Goal: Book appointment/travel/reservation

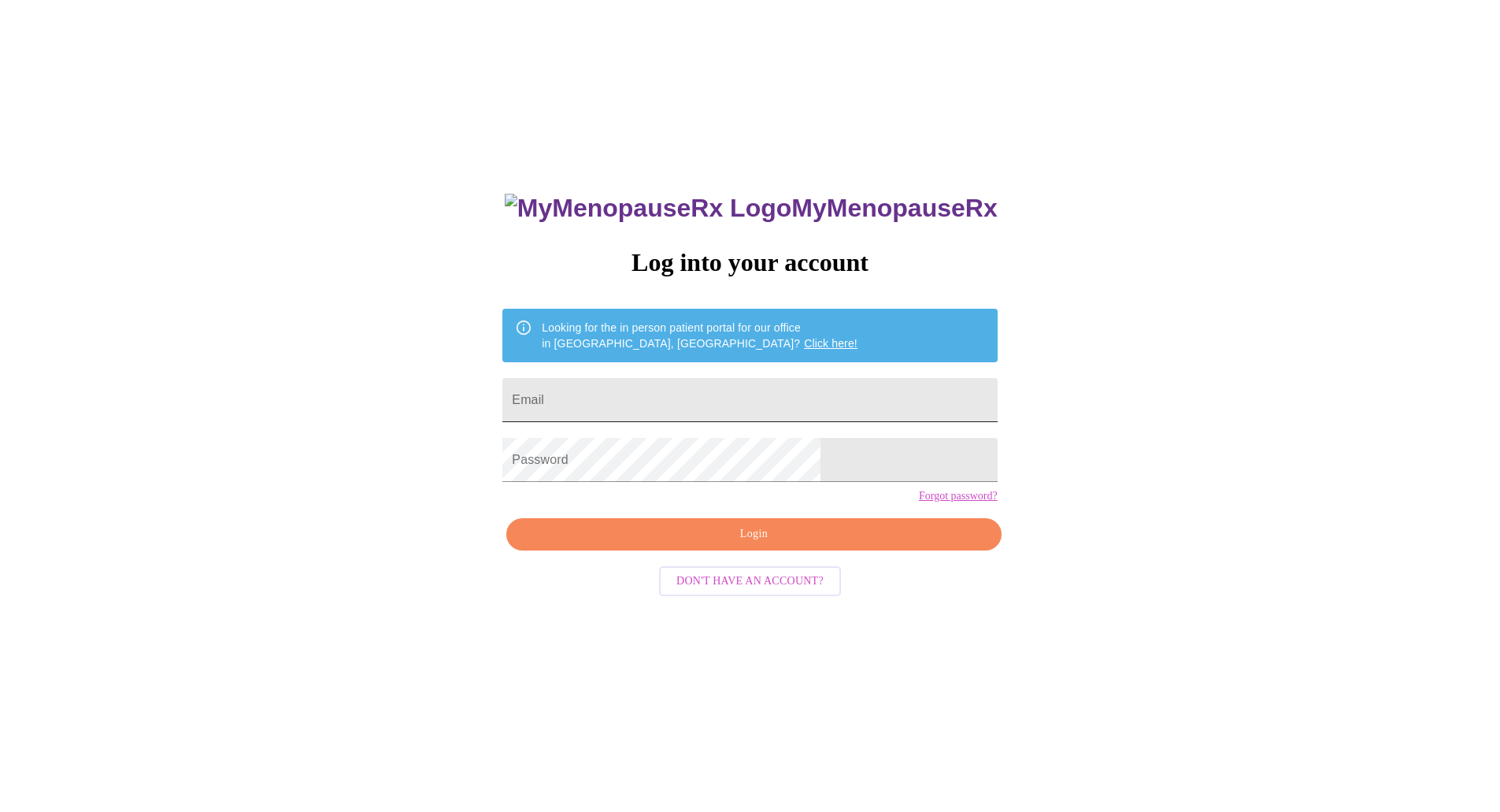
click at [643, 400] on input "Email" at bounding box center [750, 400] width 495 height 44
type input "carrieamieras@gmail.com"
click at [759, 550] on button "Login" at bounding box center [753, 534] width 495 height 32
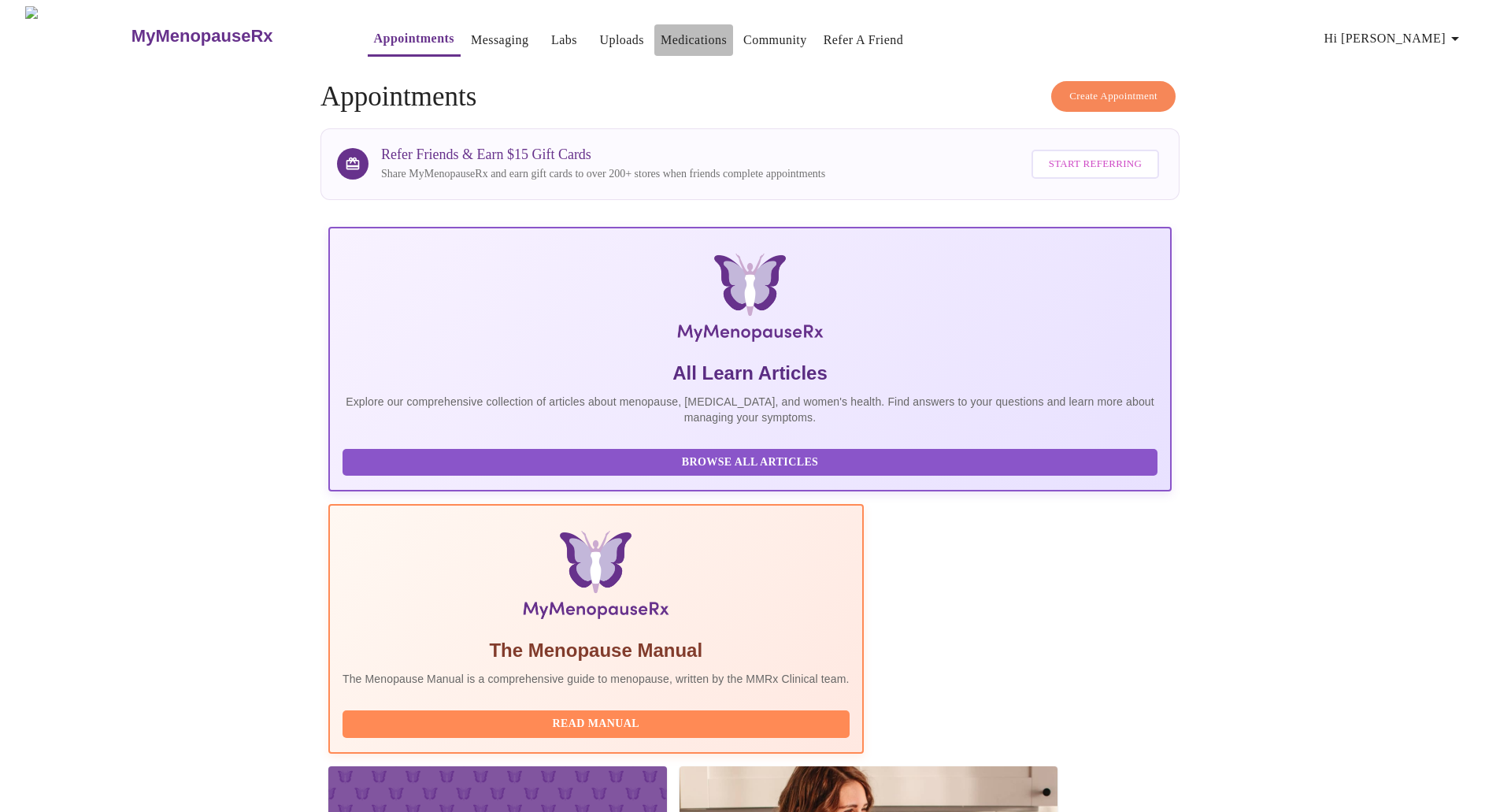
click at [661, 35] on link "Medications" at bounding box center [694, 40] width 66 height 22
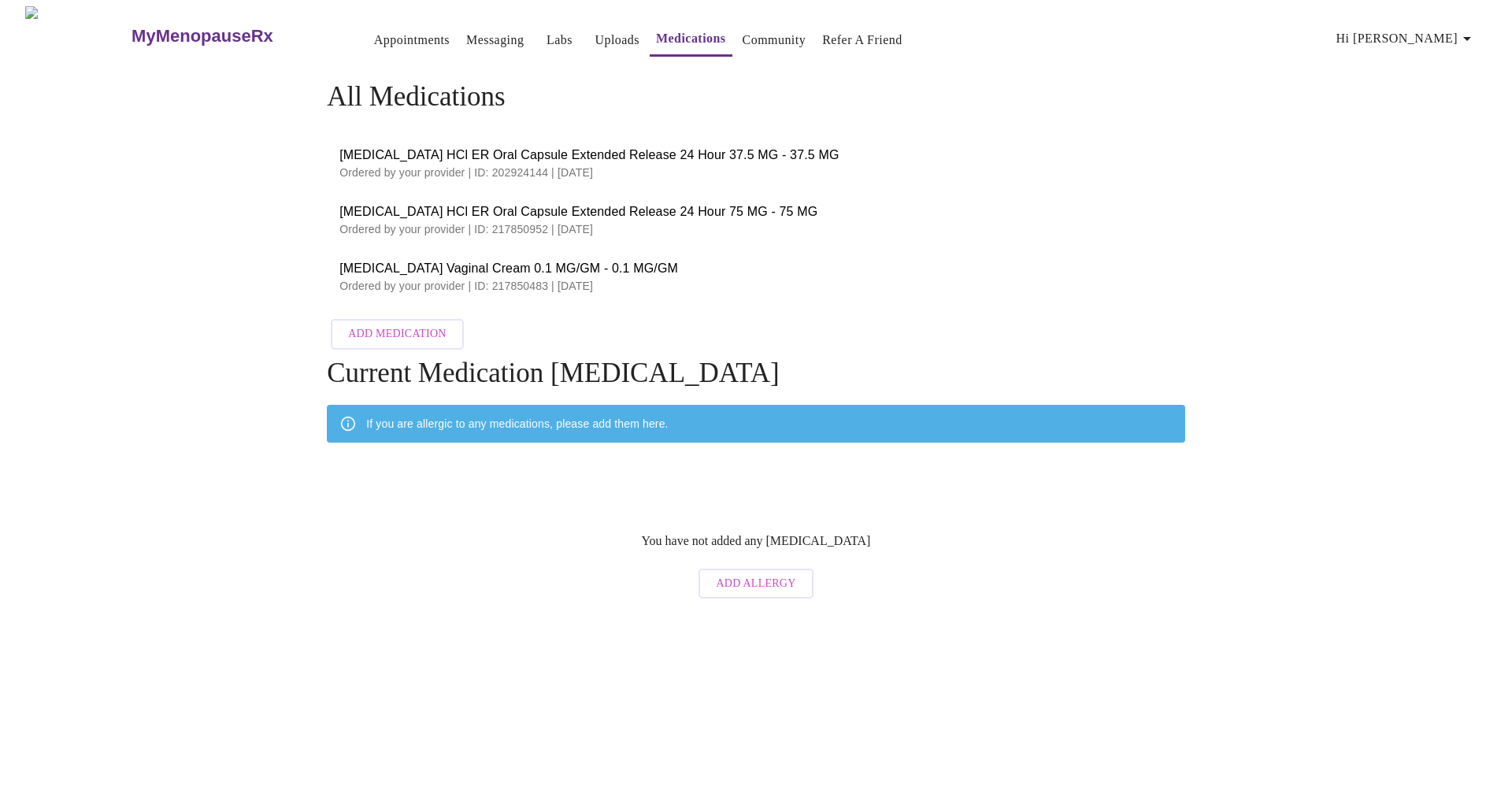
click at [552, 210] on span "Venlafaxine HCl ER Oral Capsule Extended Release 24 Hour 75 MG - 75 MG" at bounding box center [756, 212] width 833 height 19
click at [374, 35] on link "Appointments" at bounding box center [412, 40] width 76 height 22
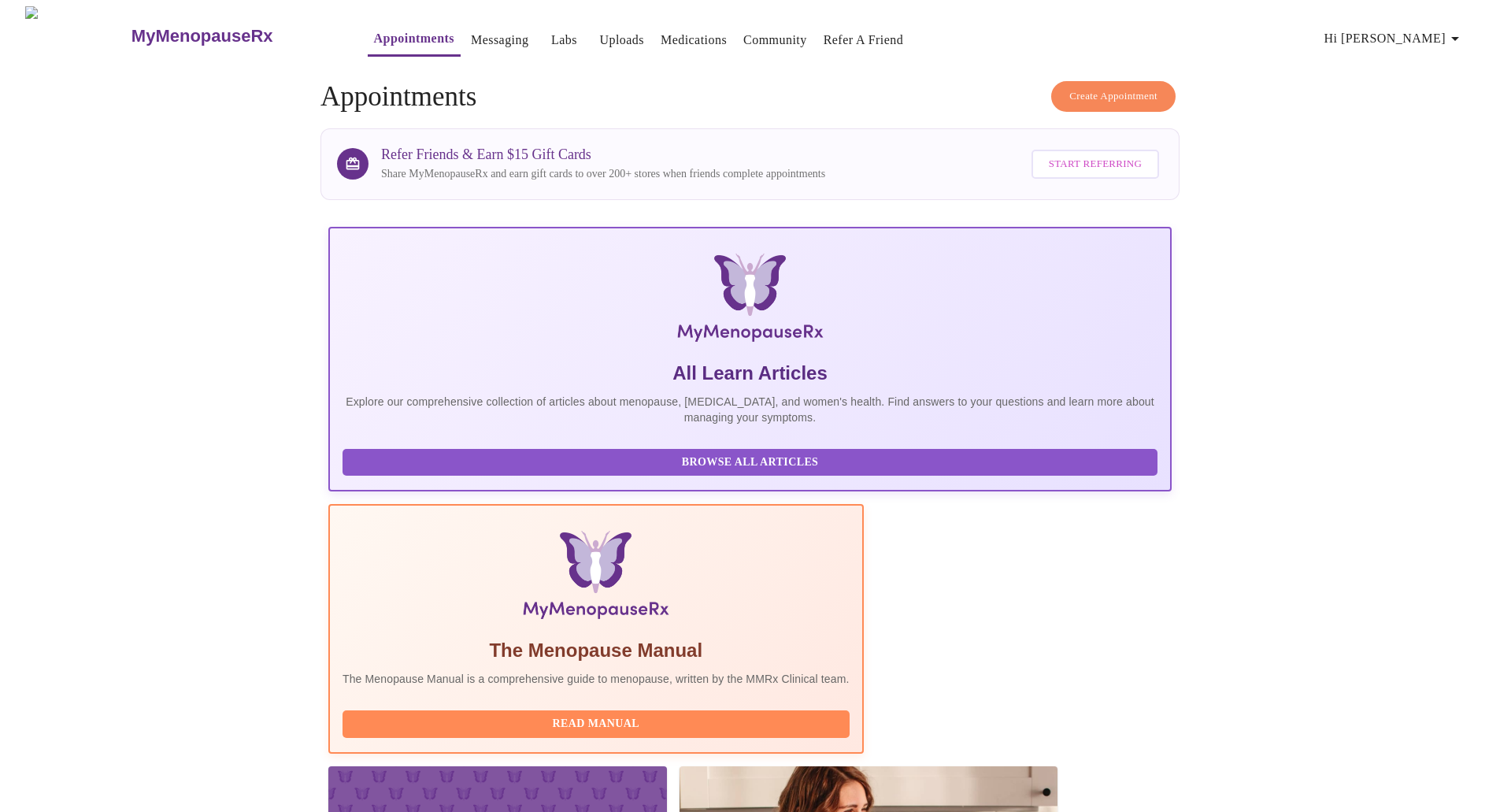
click at [1101, 87] on span "Create Appointment" at bounding box center [1113, 96] width 88 height 18
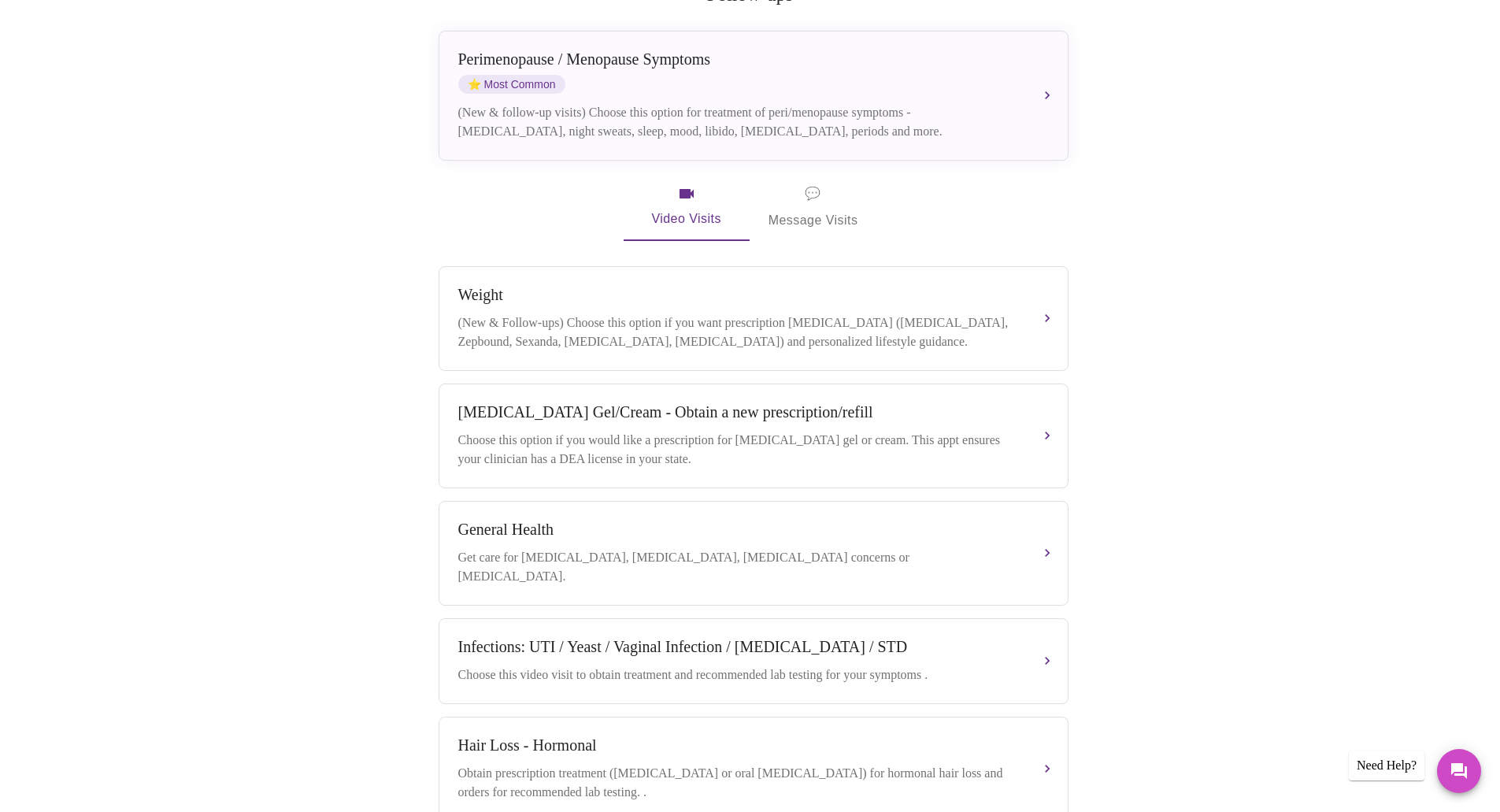
scroll to position [261, 0]
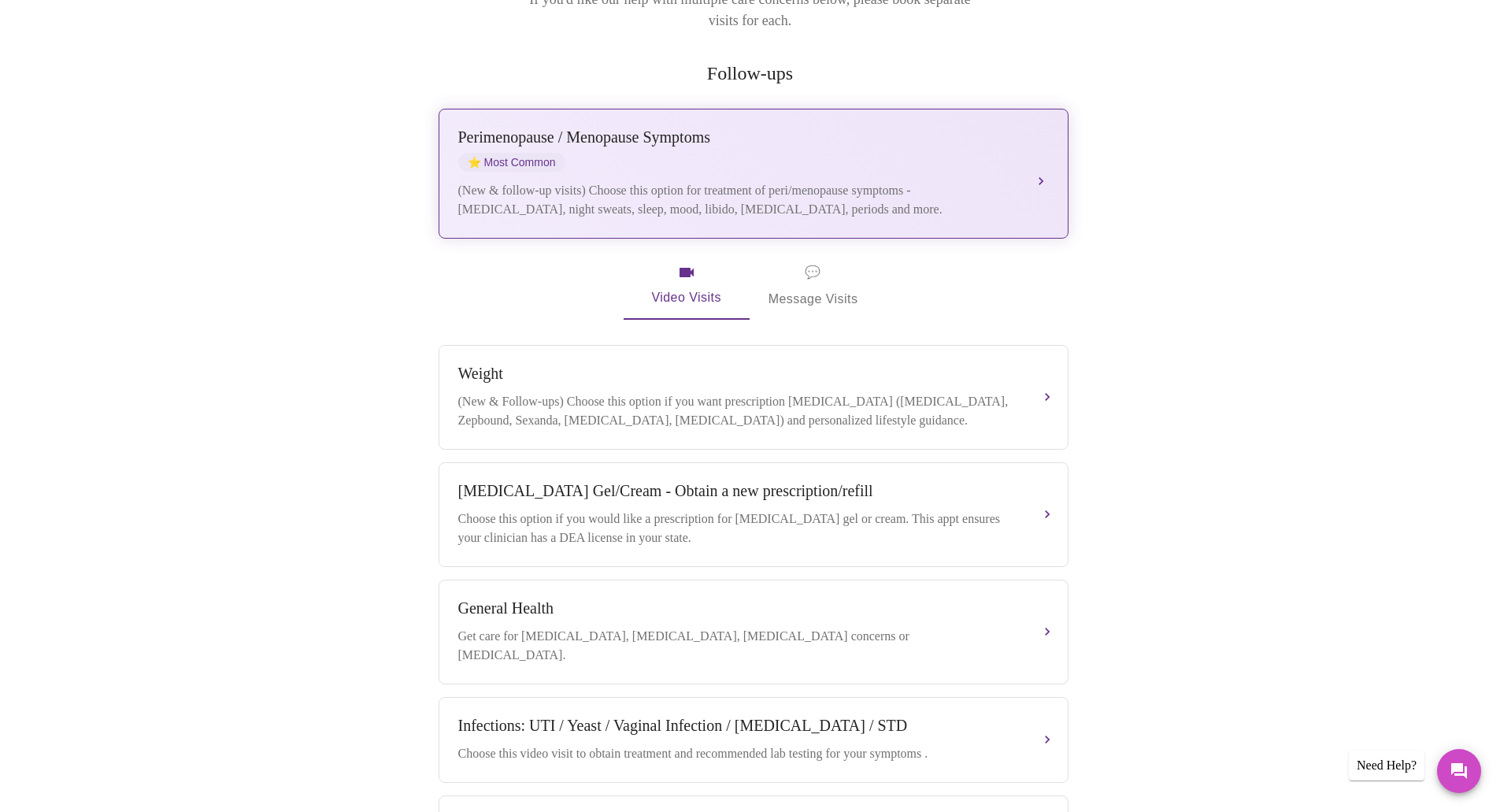
click at [768, 187] on div "(New & follow-up visits) Choose this option for treatment of peri/menopause sym…" at bounding box center [739, 200] width 560 height 38
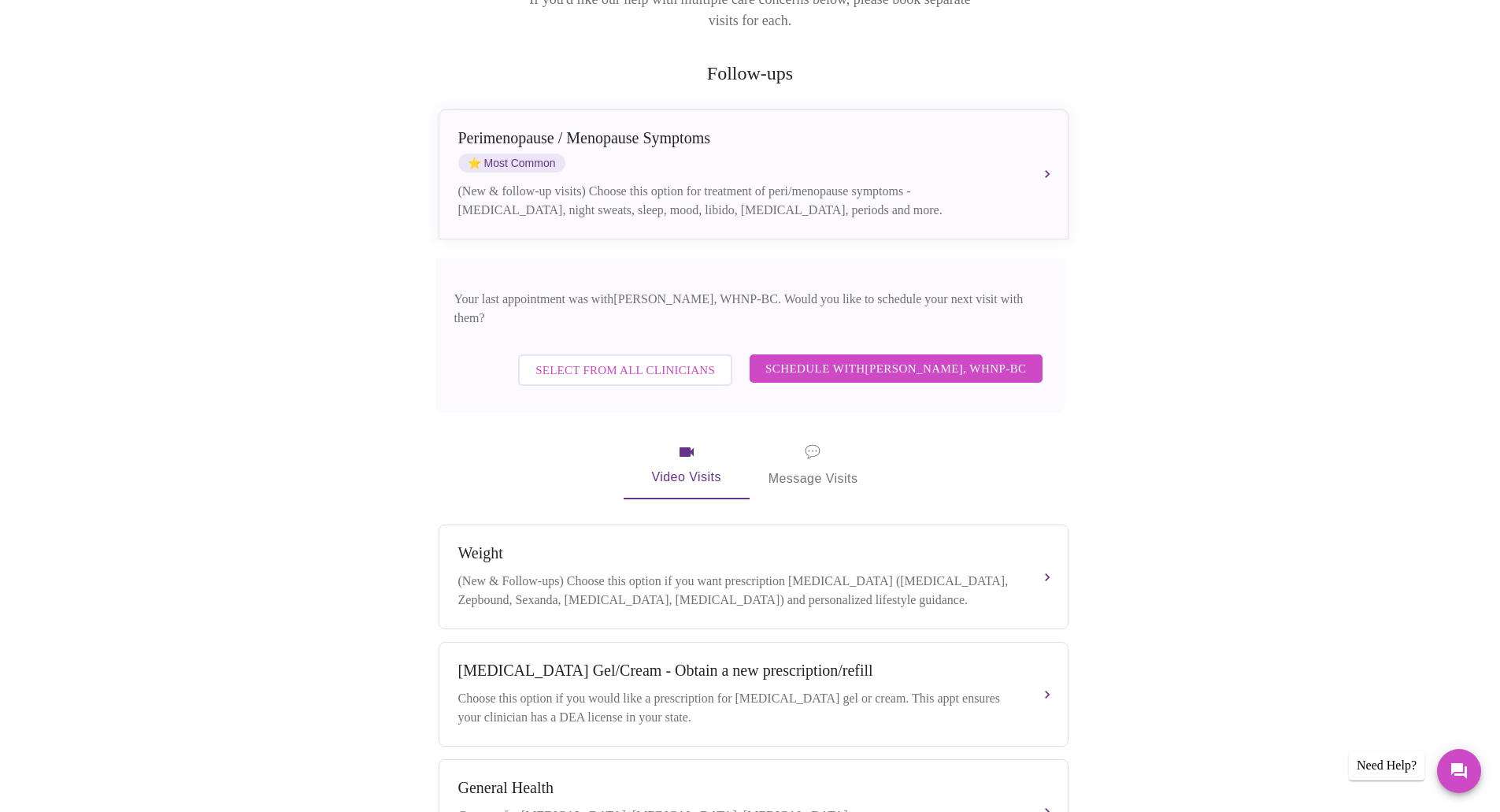
click at [929, 359] on span "Schedule with Meghan Matz, WHNP-BC" at bounding box center [896, 369] width 262 height 20
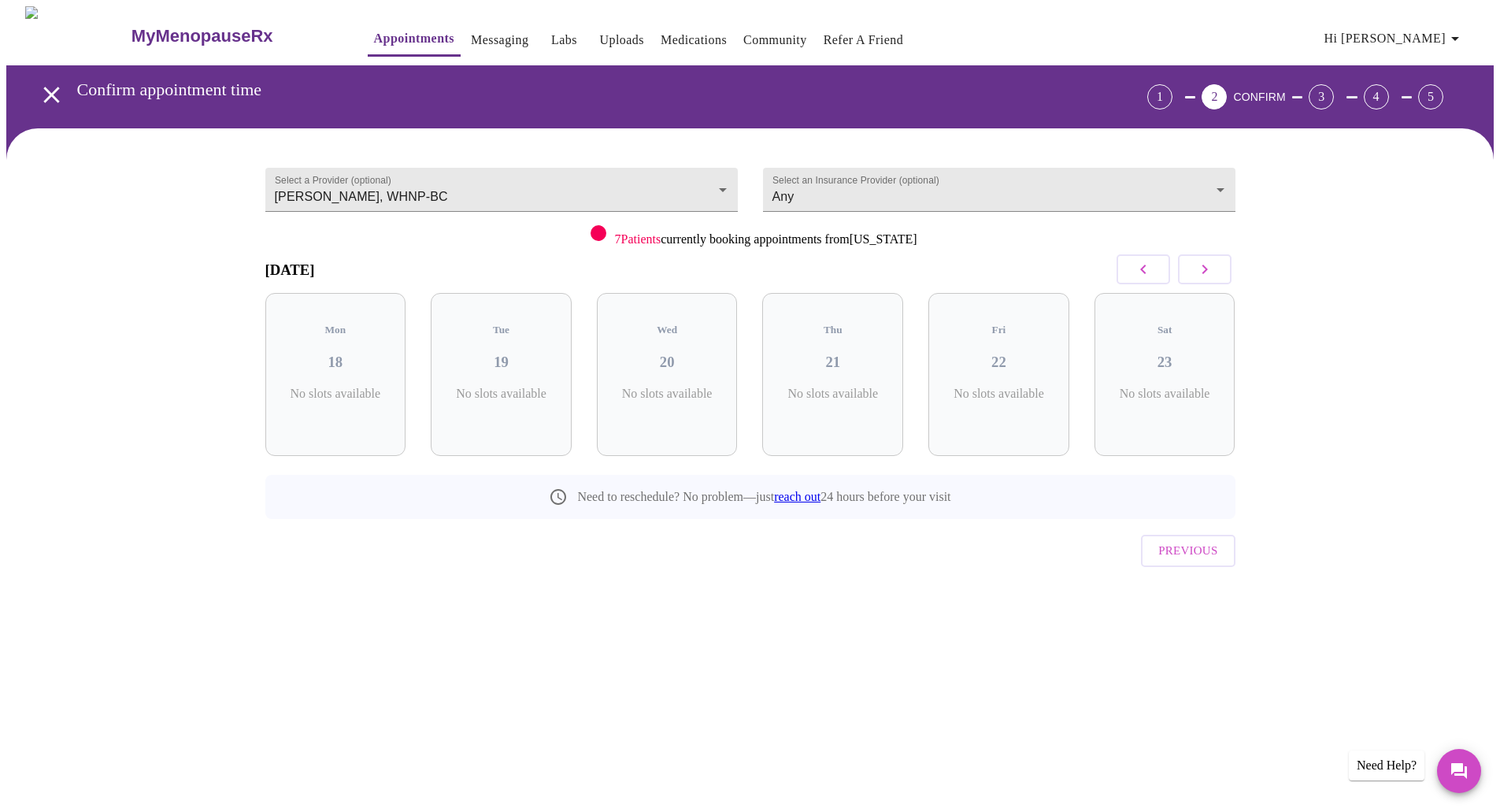
scroll to position [0, 0]
click at [1213, 277] on icon "button" at bounding box center [1210, 269] width 19 height 19
click at [1165, 354] on h3 "28" at bounding box center [1171, 362] width 116 height 17
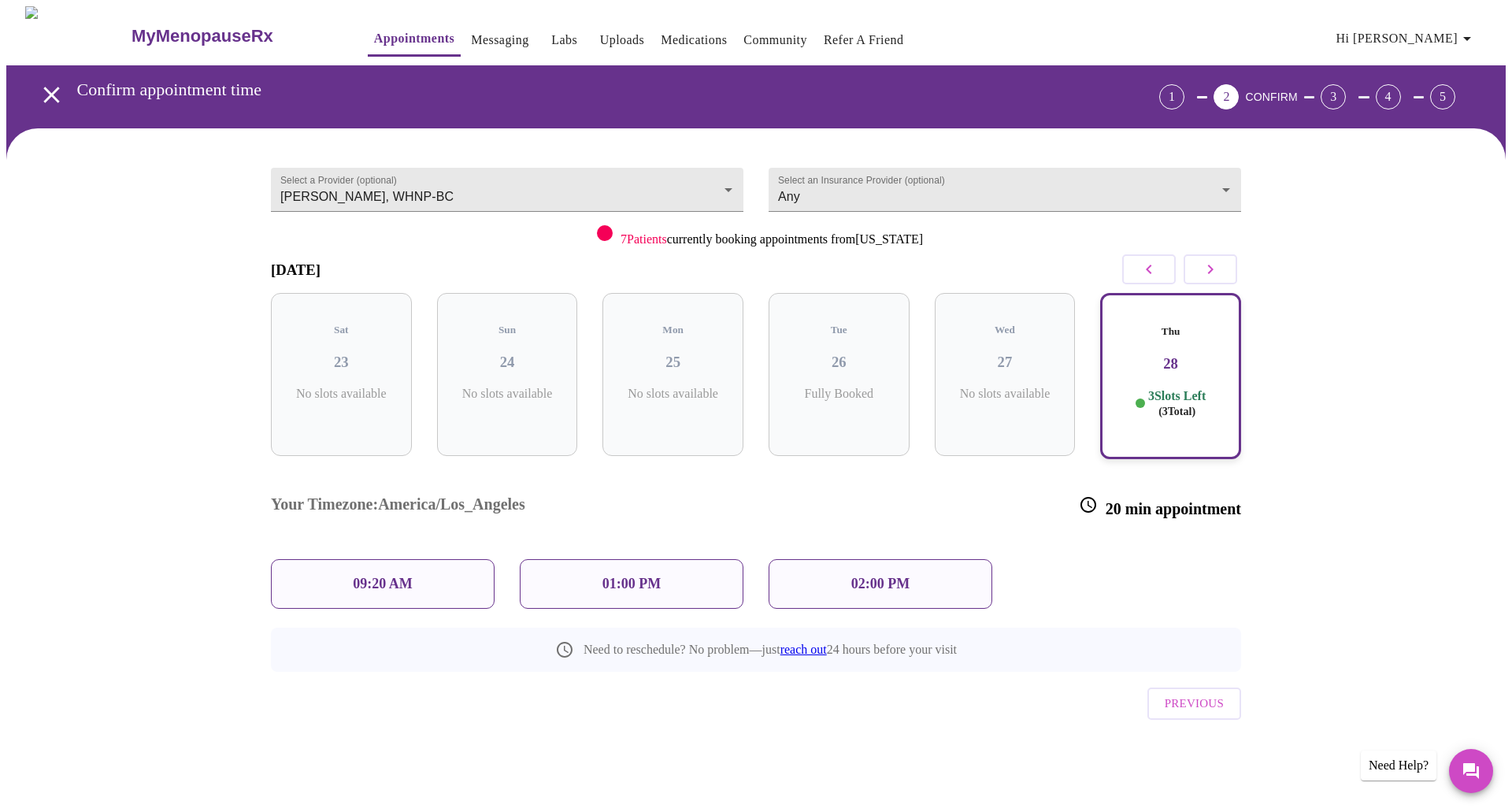
click at [340, 559] on div "09:20 AM" at bounding box center [383, 584] width 224 height 50
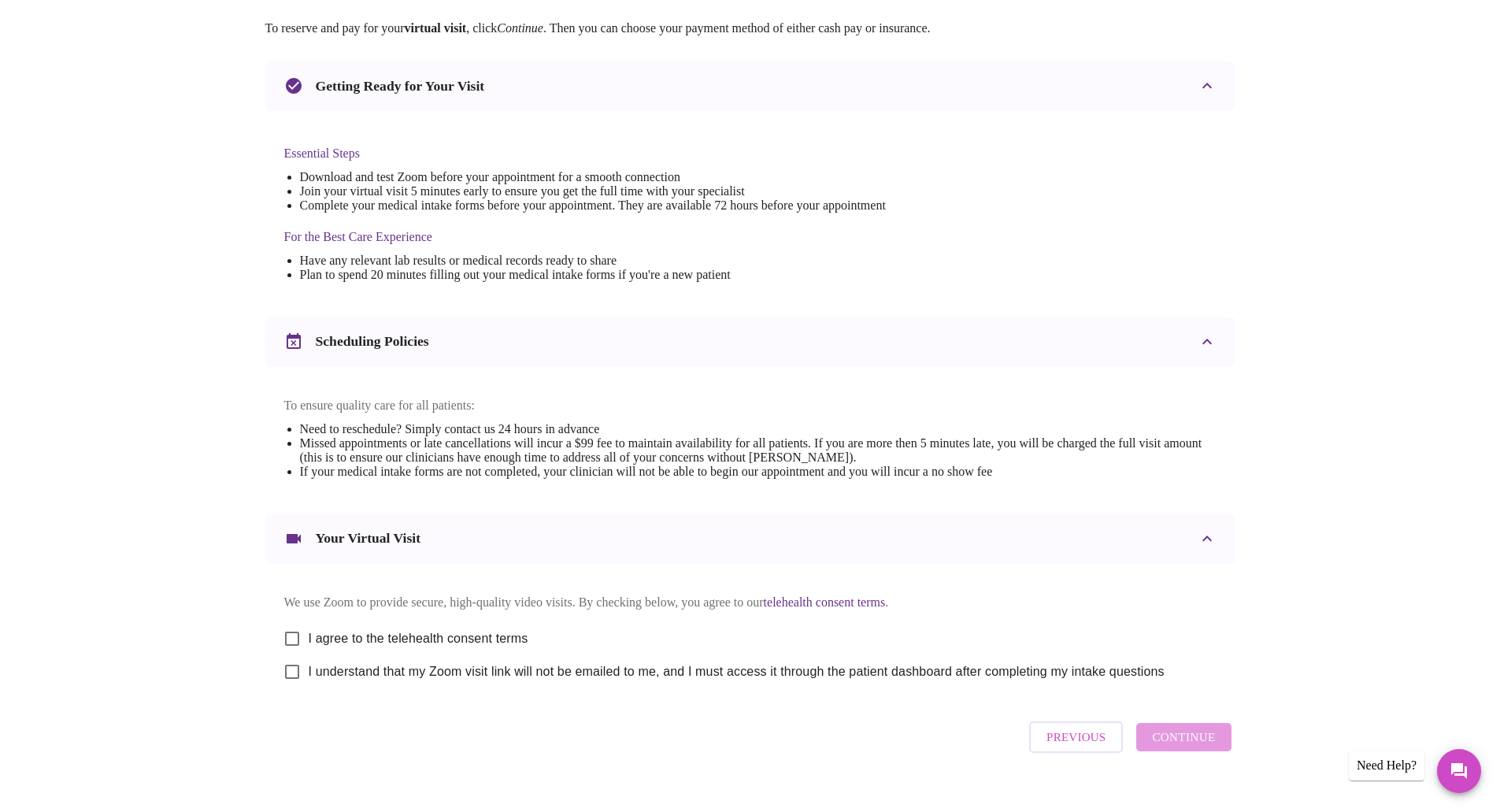
scroll to position [315, 0]
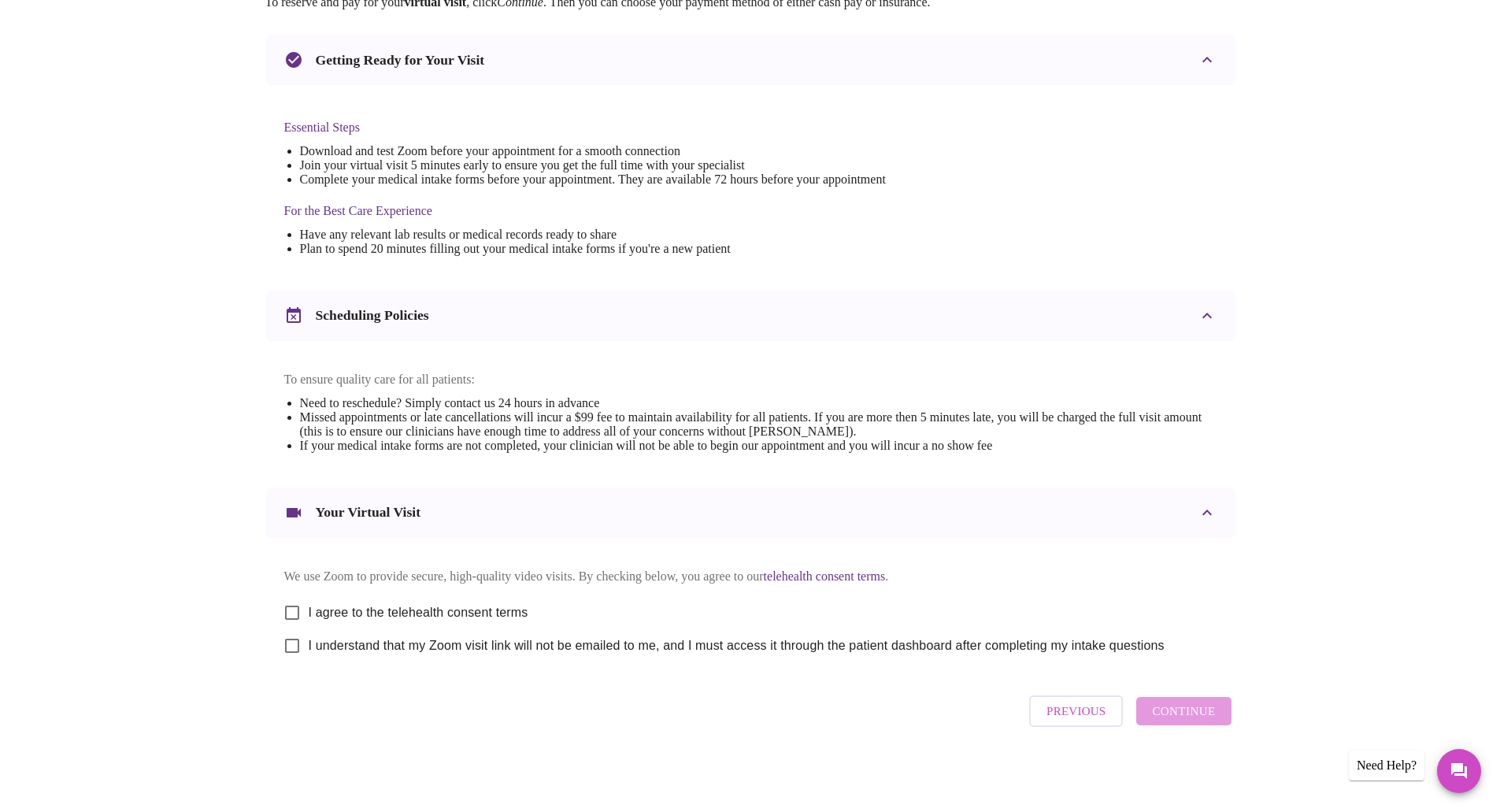
click at [294, 618] on input "I agree to the telehealth consent terms" at bounding box center [292, 612] width 33 height 33
checkbox input "true"
click at [289, 661] on input "I understand that my Zoom visit link will not be emailed to me, and I must acce…" at bounding box center [292, 645] width 33 height 33
checkbox input "true"
click at [1179, 721] on span "Continue" at bounding box center [1183, 710] width 63 height 20
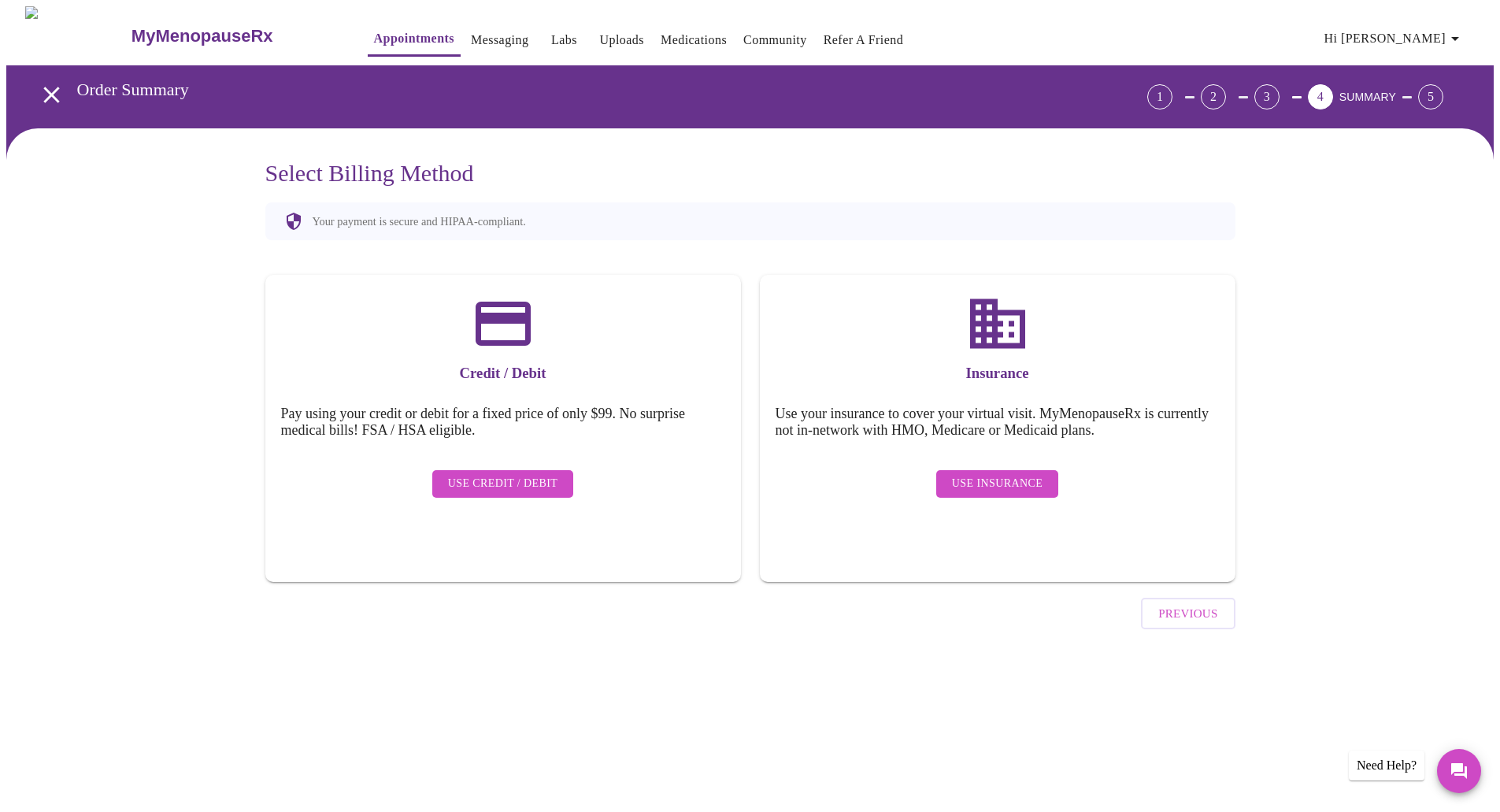
scroll to position [0, 0]
click at [548, 477] on span "Use Credit / Debit" at bounding box center [509, 483] width 110 height 20
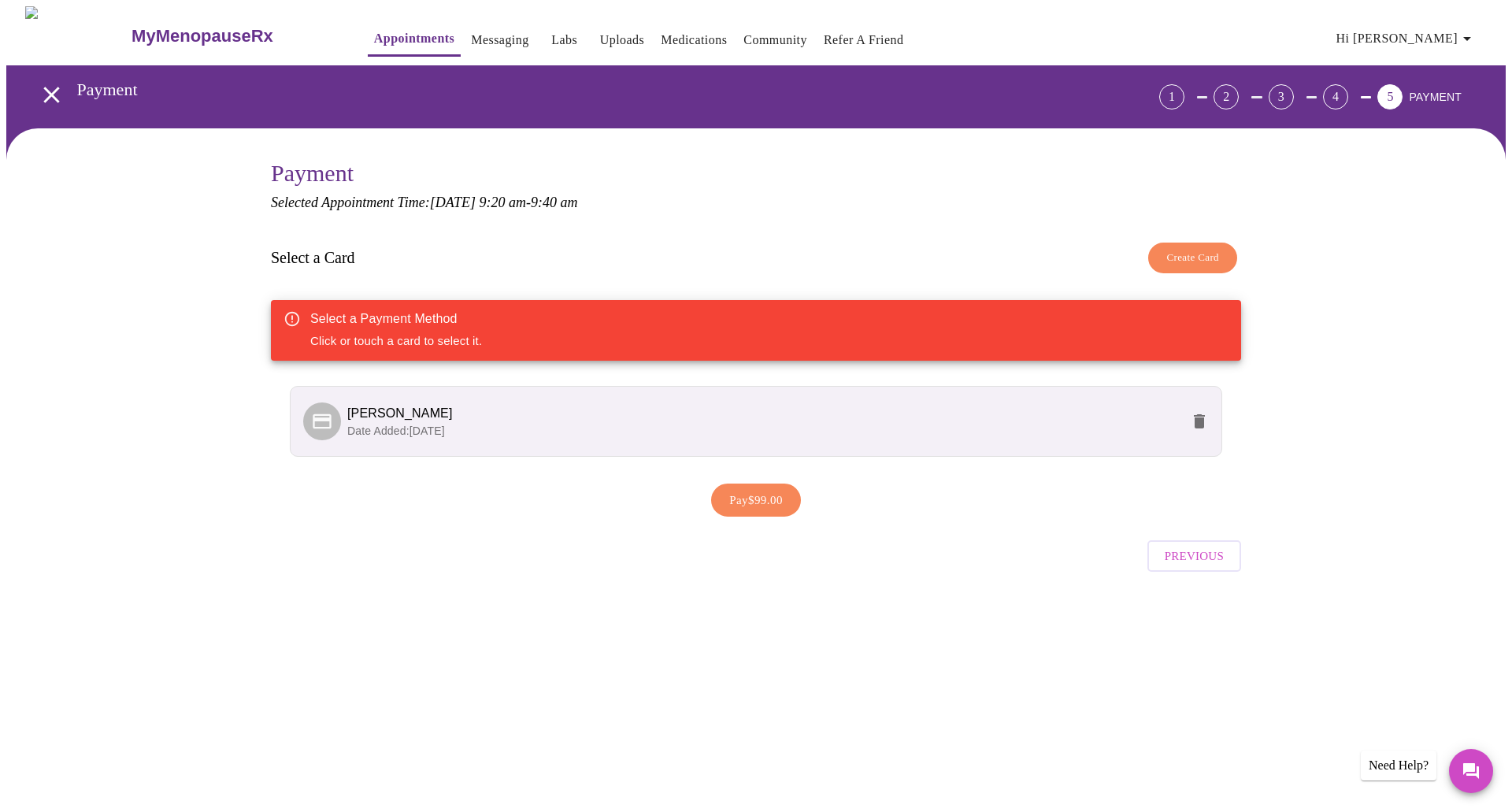
click at [433, 416] on span "Carrie A Garretson" at bounding box center [401, 412] width 106 height 13
click at [849, 439] on li "Carrie A Garretson Date Added: 02-05-2025" at bounding box center [756, 420] width 932 height 71
click at [1200, 563] on span "Previous" at bounding box center [1194, 555] width 59 height 20
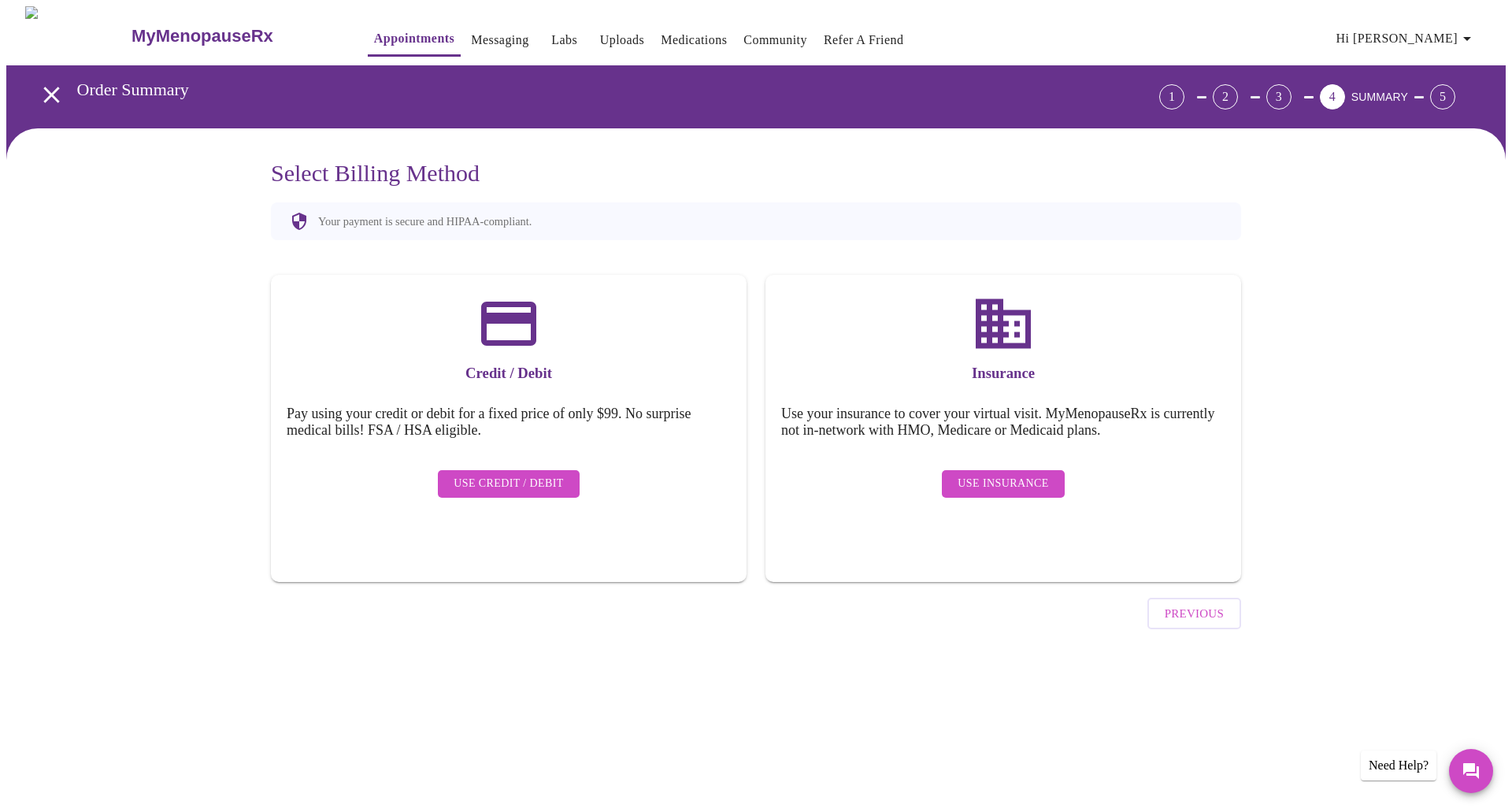
click at [1017, 475] on span "Use Insurance" at bounding box center [1002, 483] width 91 height 20
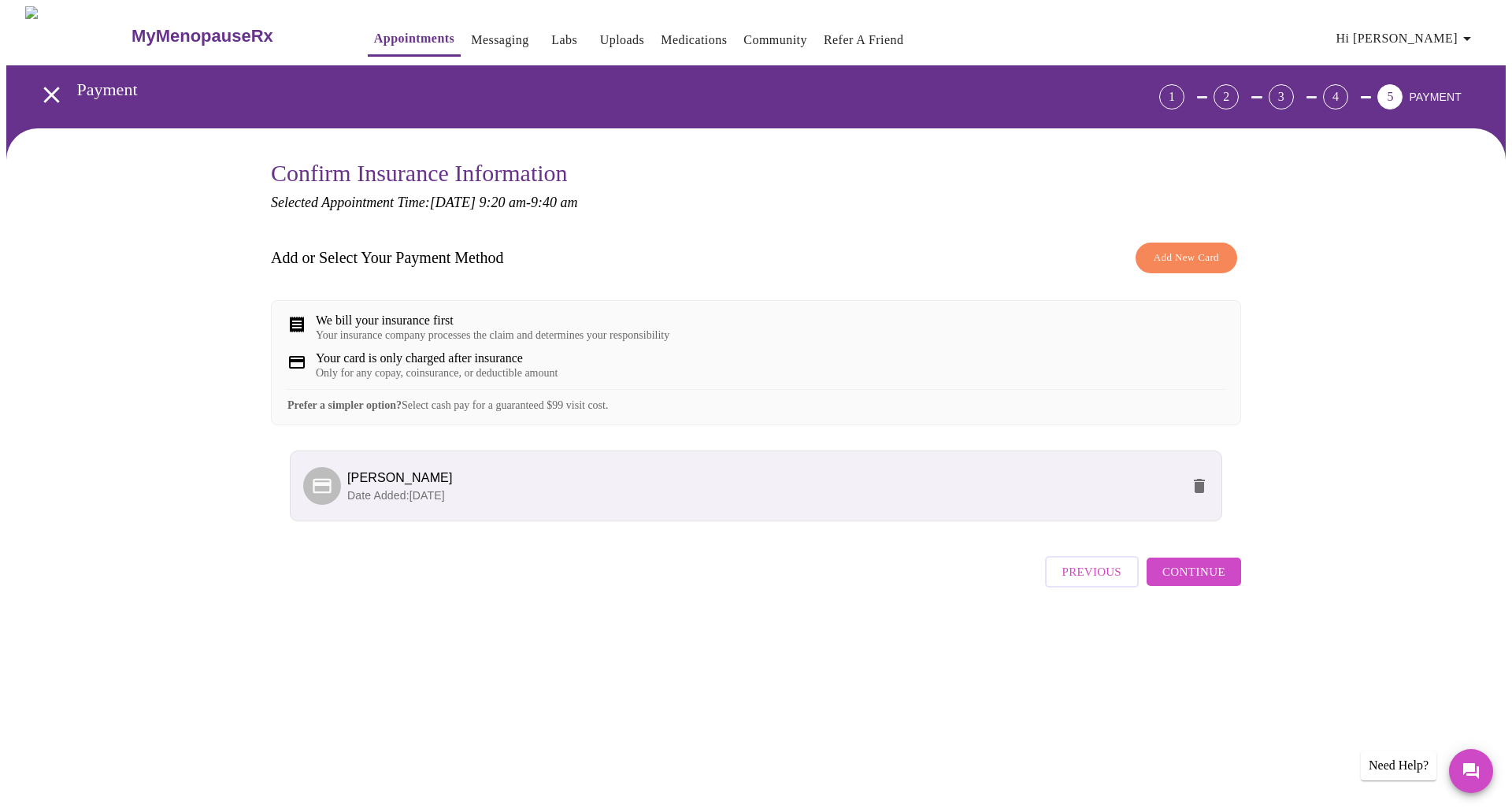
click at [1222, 581] on span "Continue" at bounding box center [1193, 571] width 63 height 20
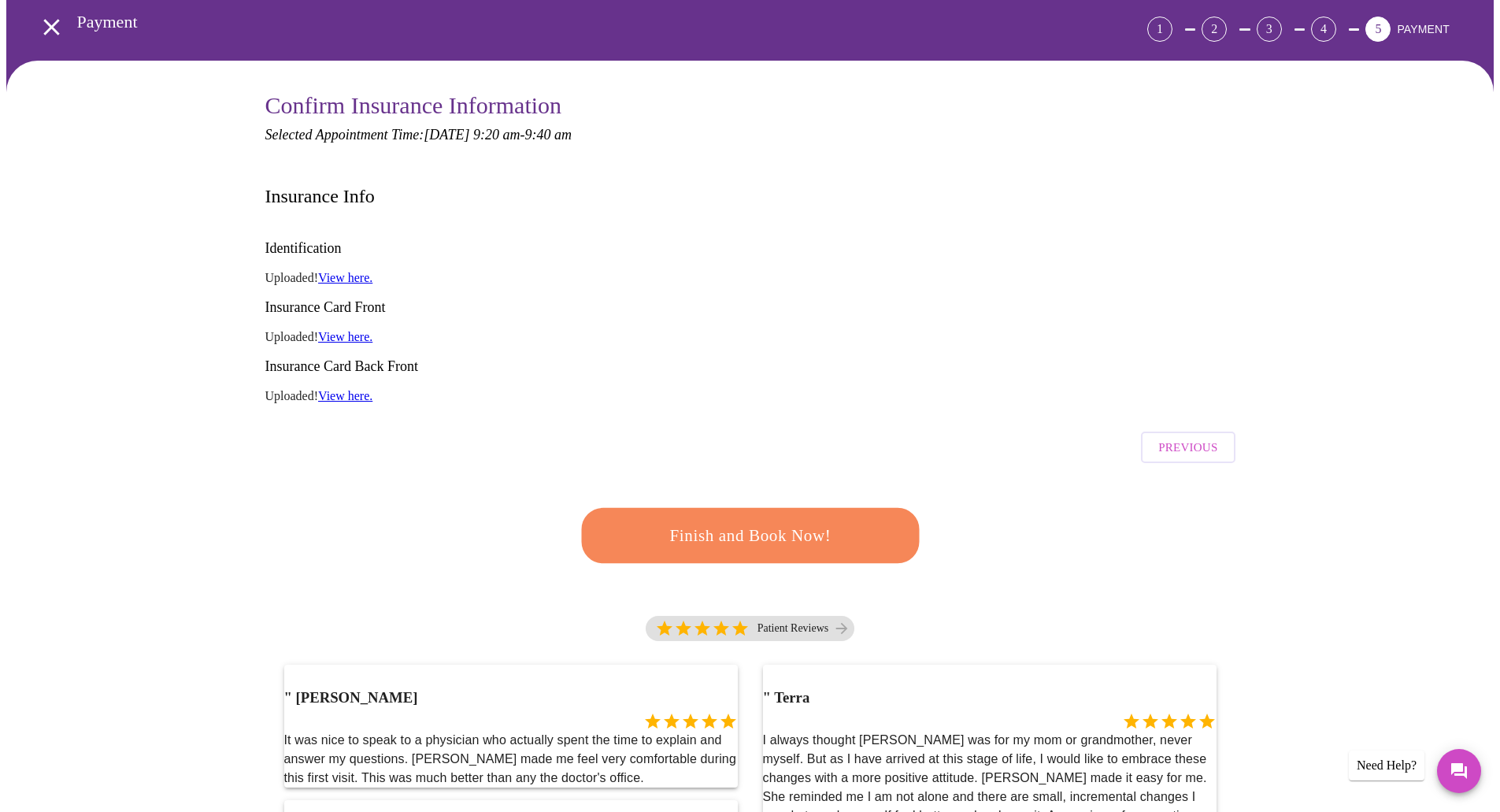
scroll to position [79, 0]
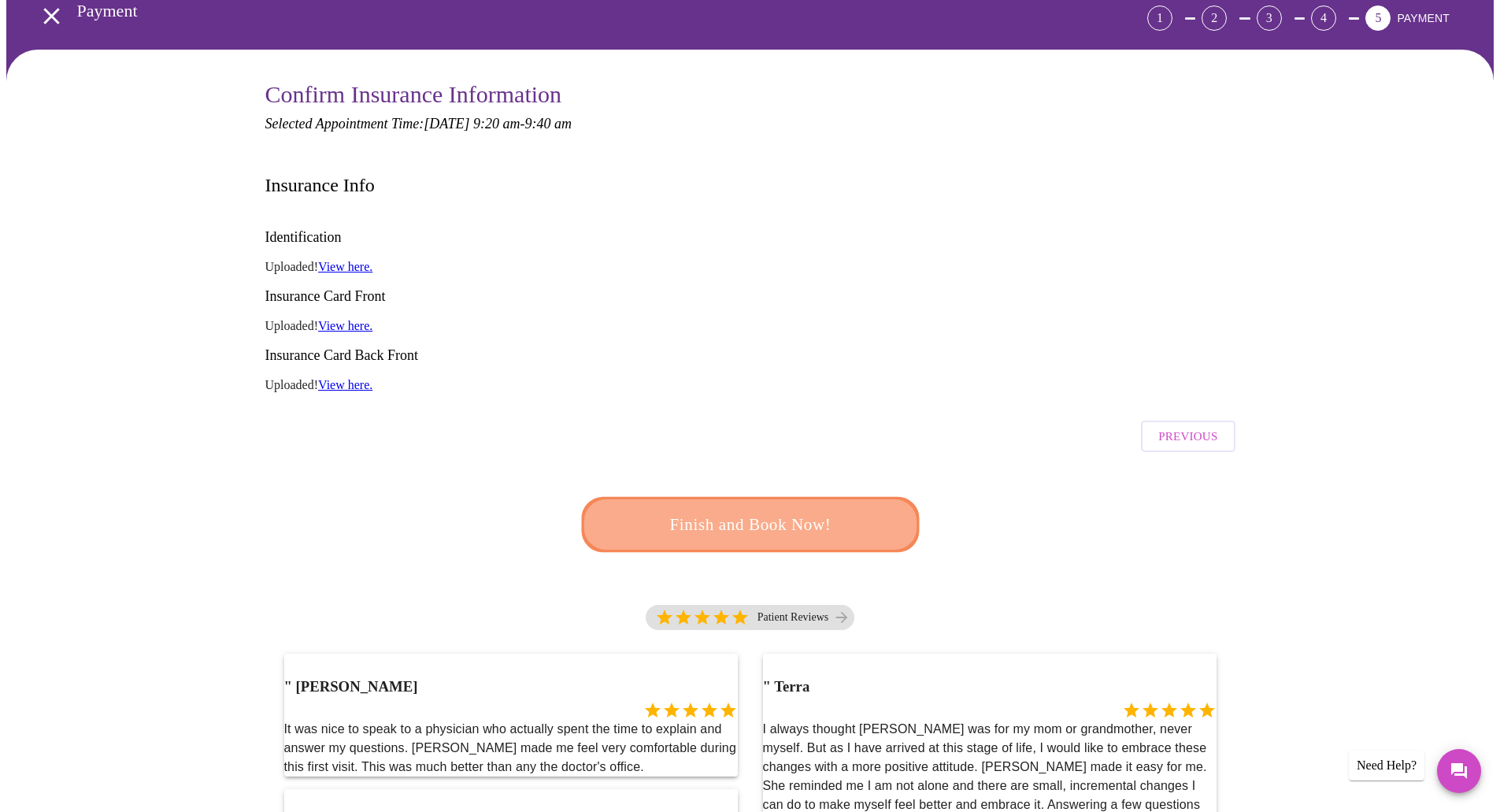
click at [774, 510] on span "Finish and Book Now!" at bounding box center [750, 524] width 292 height 29
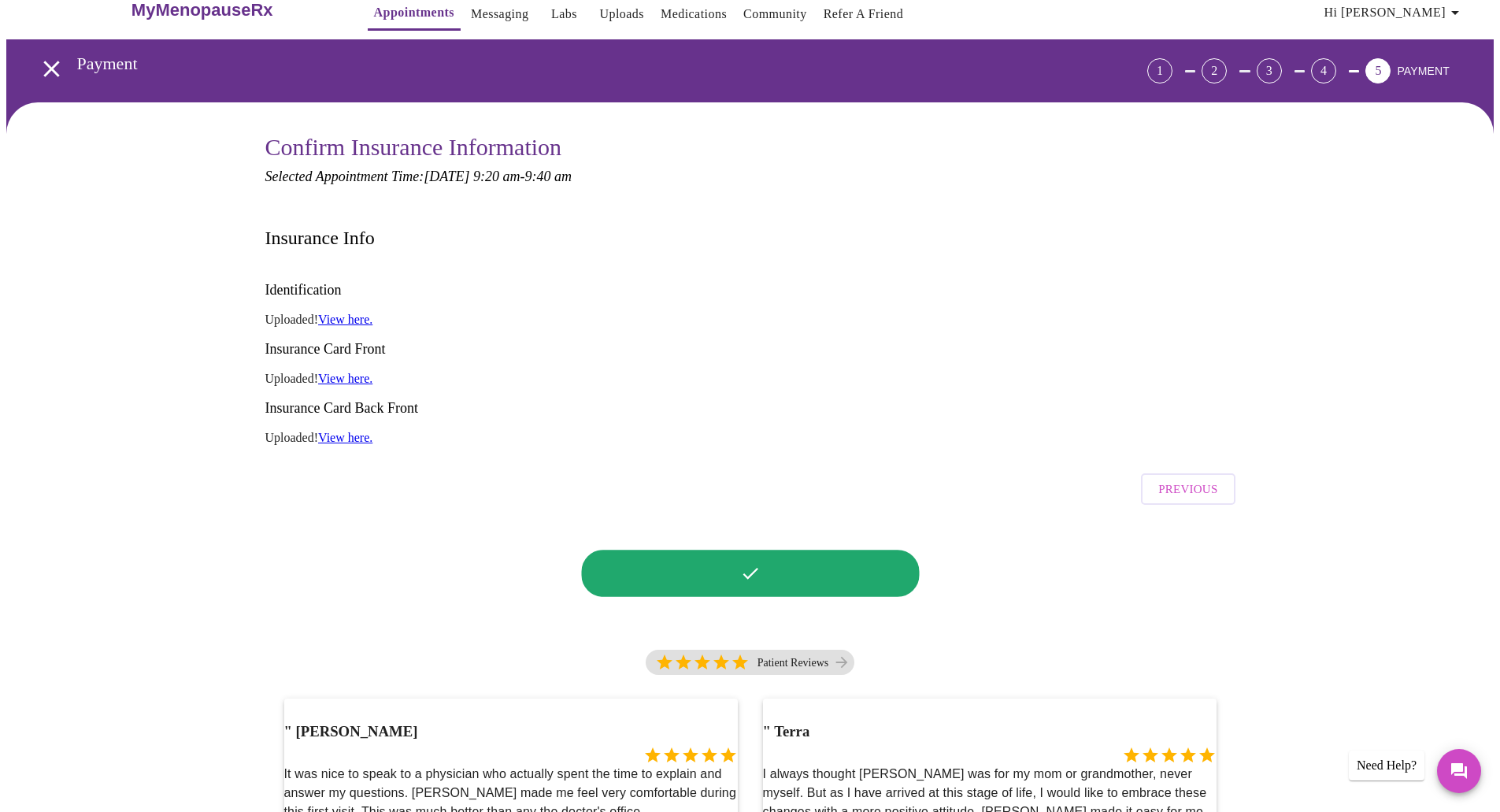
scroll to position [0, 0]
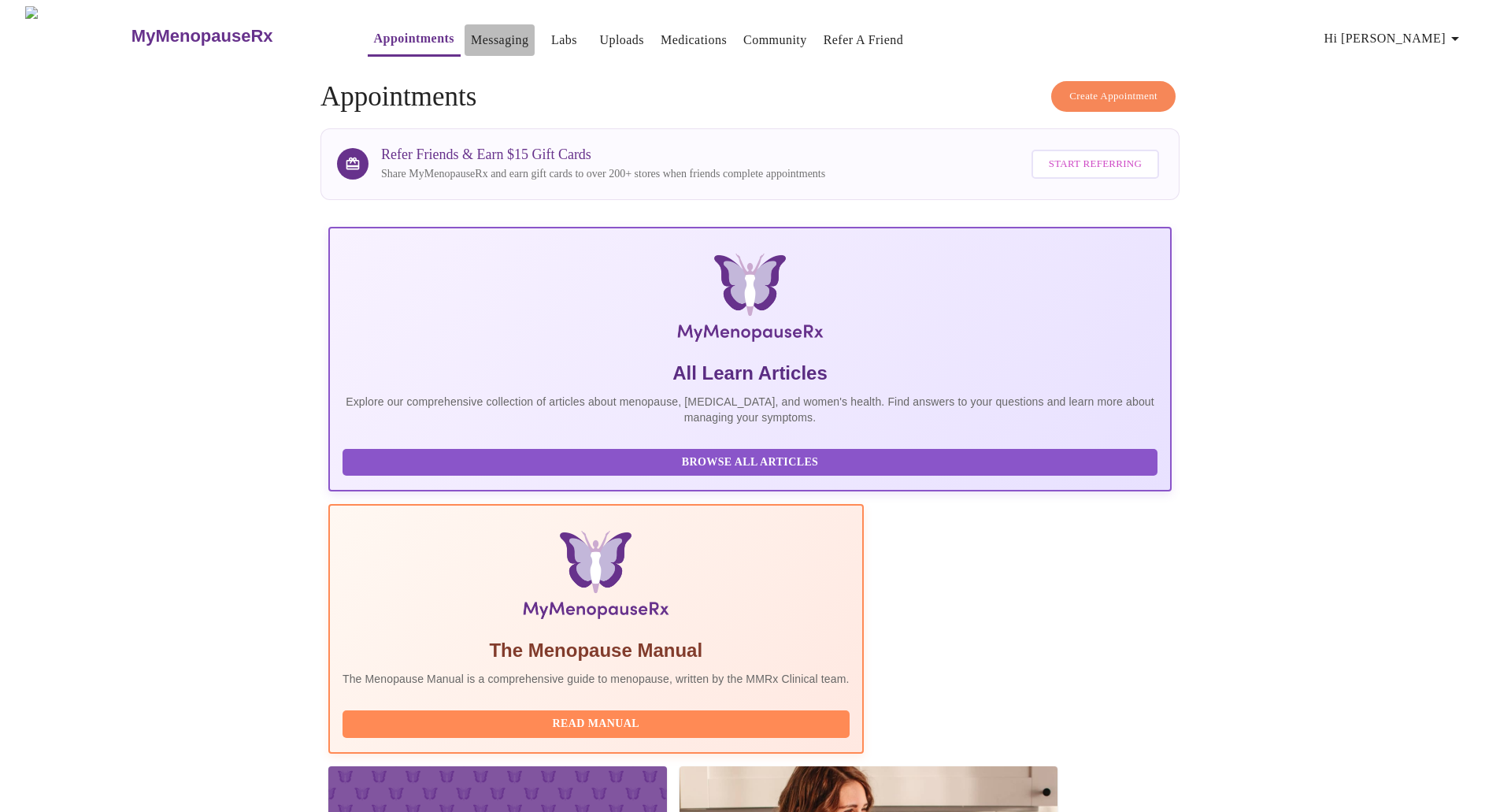
click at [471, 33] on link "Messaging" at bounding box center [500, 40] width 58 height 22
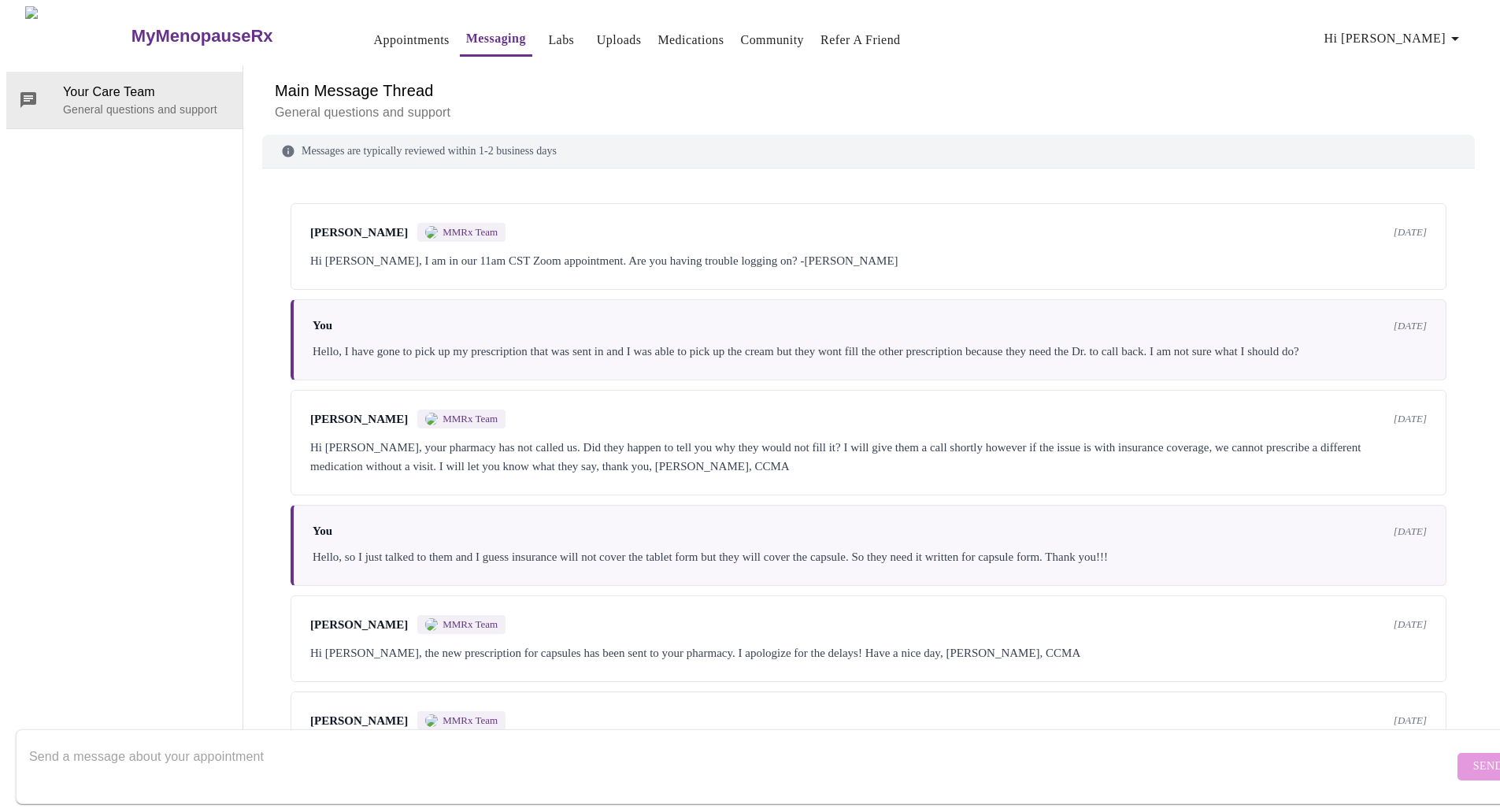
scroll to position [88, 0]
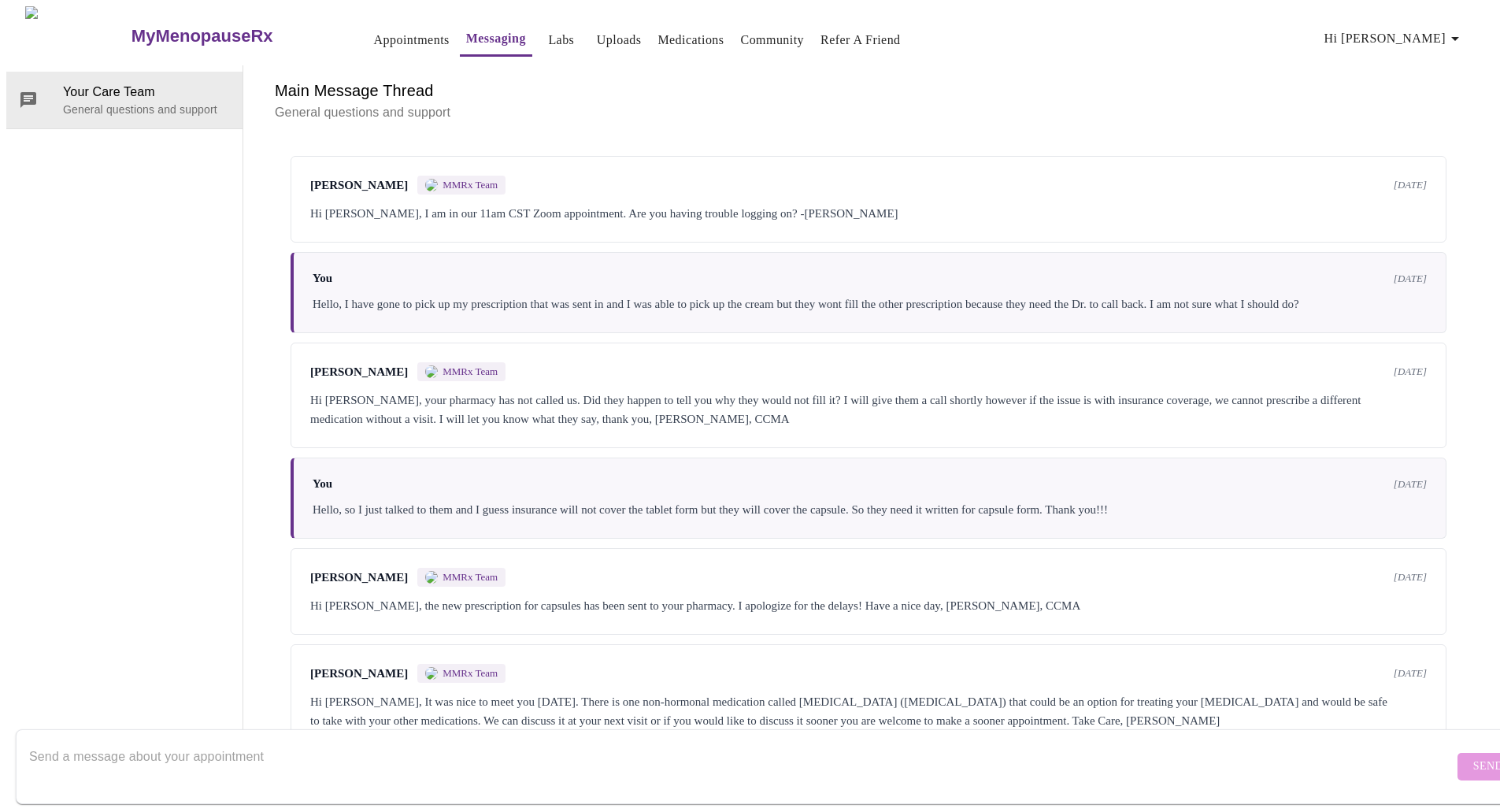
click at [349, 744] on textarea "Send a message about your appointment" at bounding box center [742, 766] width 1425 height 50
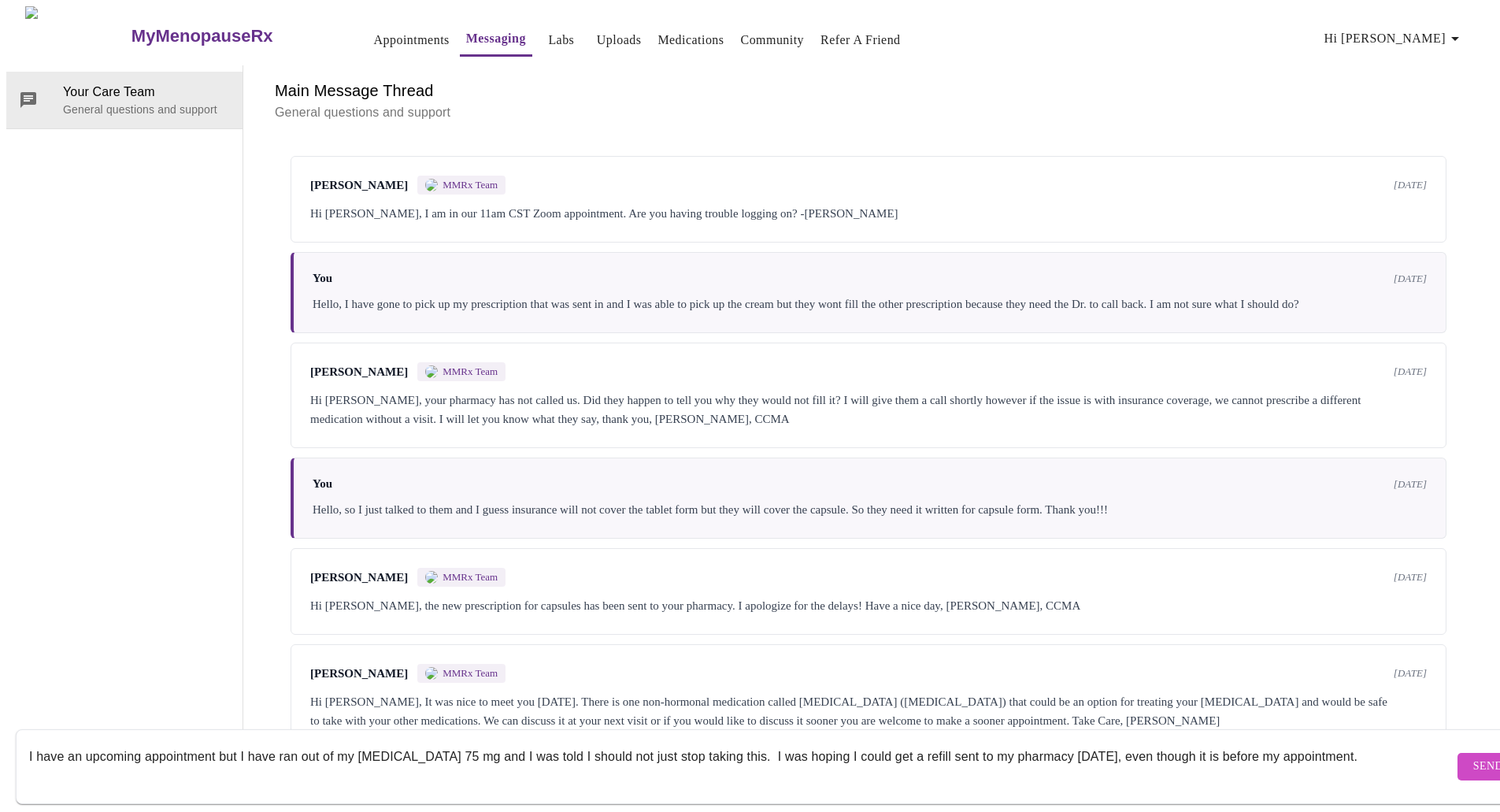
type textarea "I have an upcoming appointment but I have ran out of my venlafaxine 75 mg and I…"
click at [1458, 752] on button "Send" at bounding box center [1488, 766] width 61 height 28
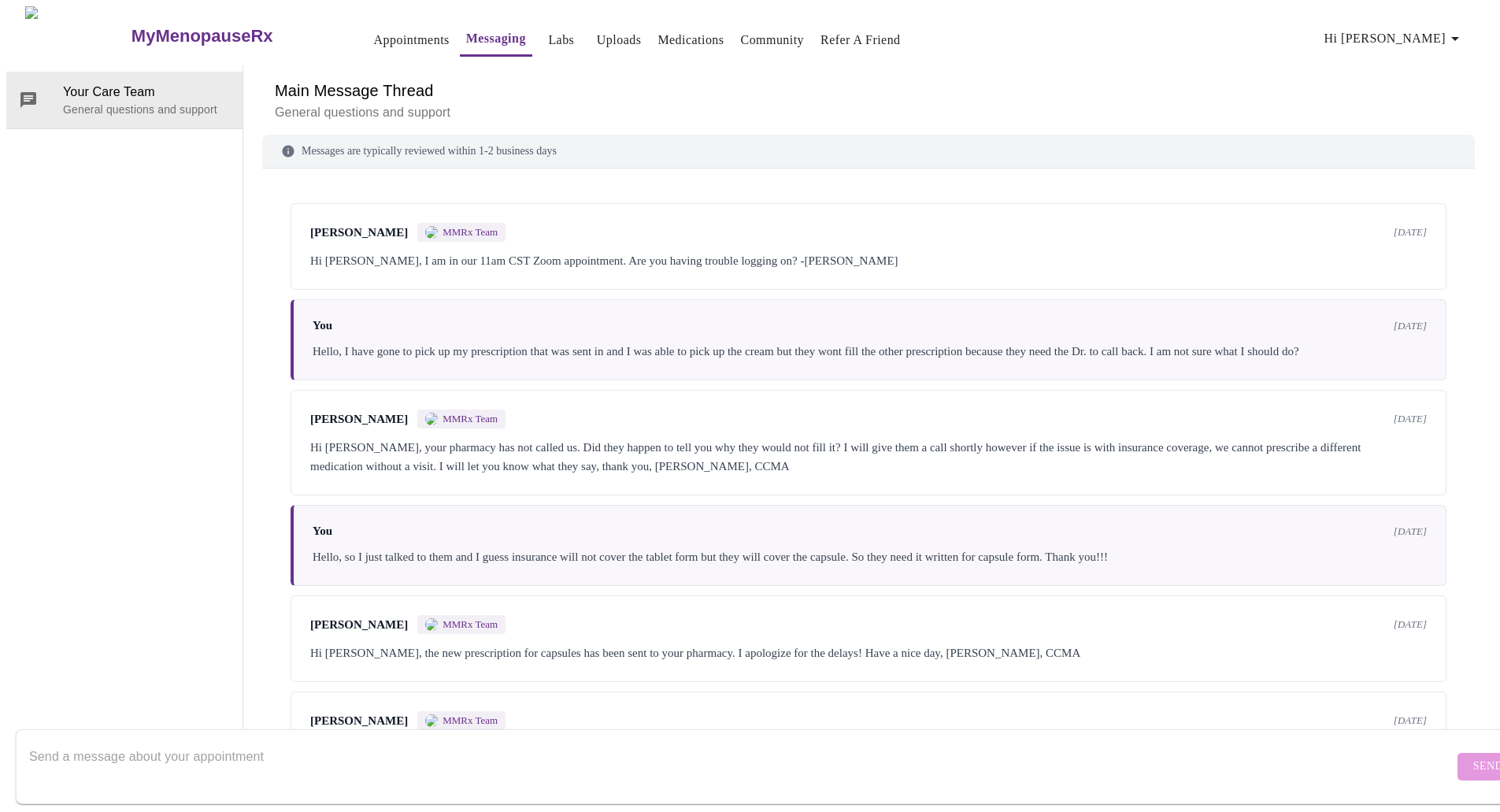
scroll to position [0, 0]
click at [374, 34] on link "Appointments" at bounding box center [412, 40] width 76 height 22
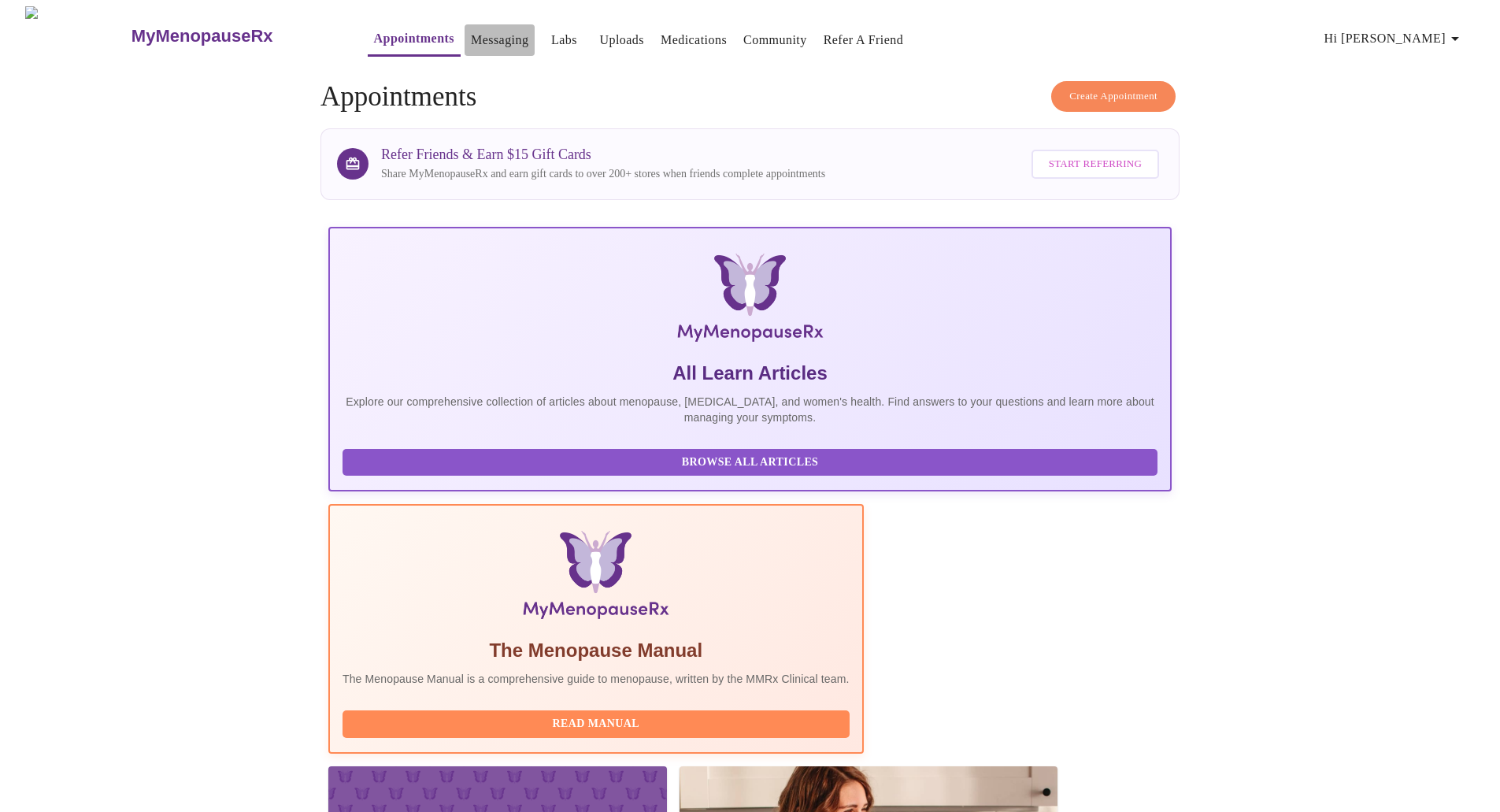
click at [471, 38] on link "Messaging" at bounding box center [500, 40] width 58 height 22
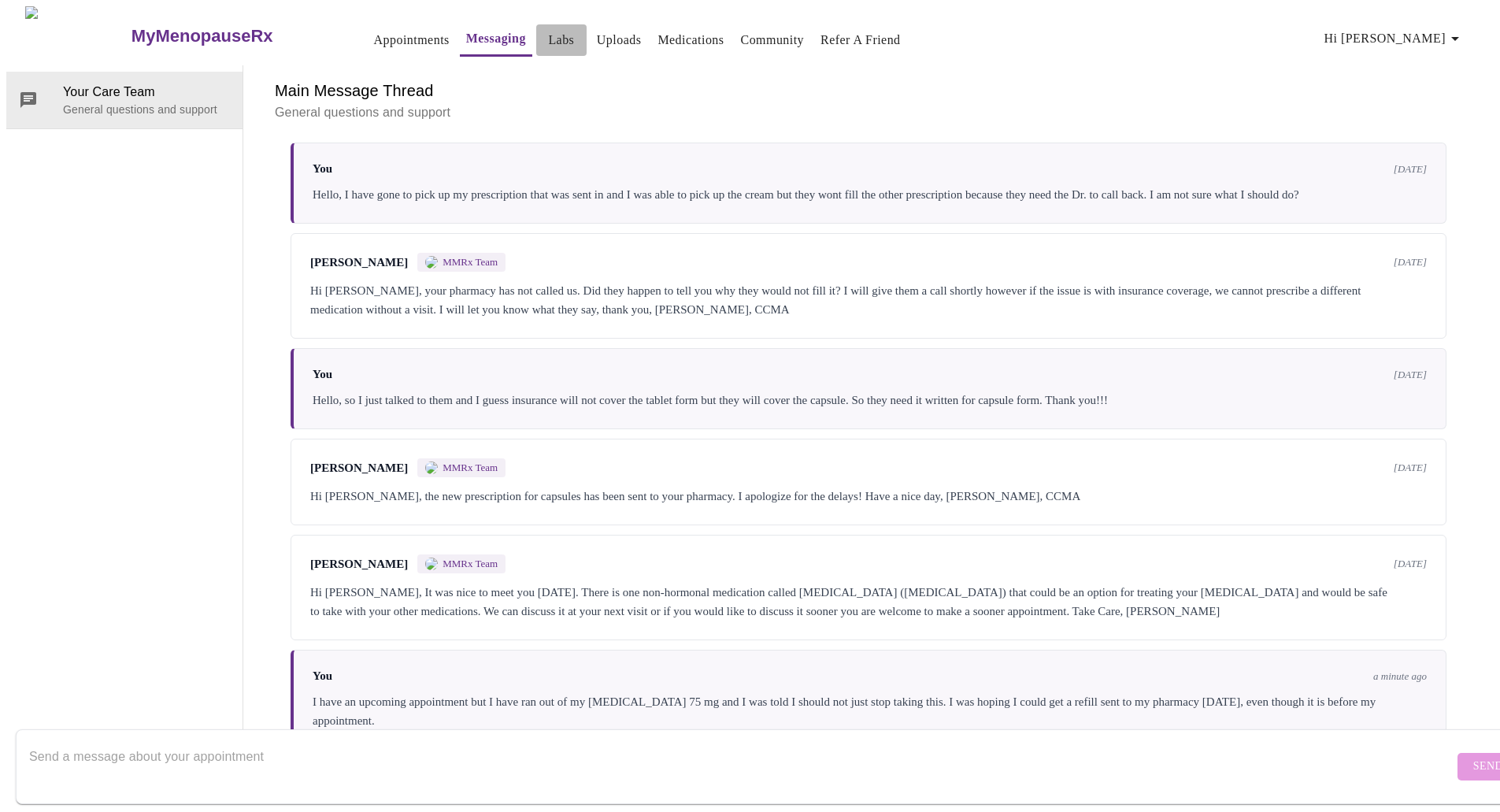
click at [549, 32] on link "Labs" at bounding box center [562, 40] width 26 height 22
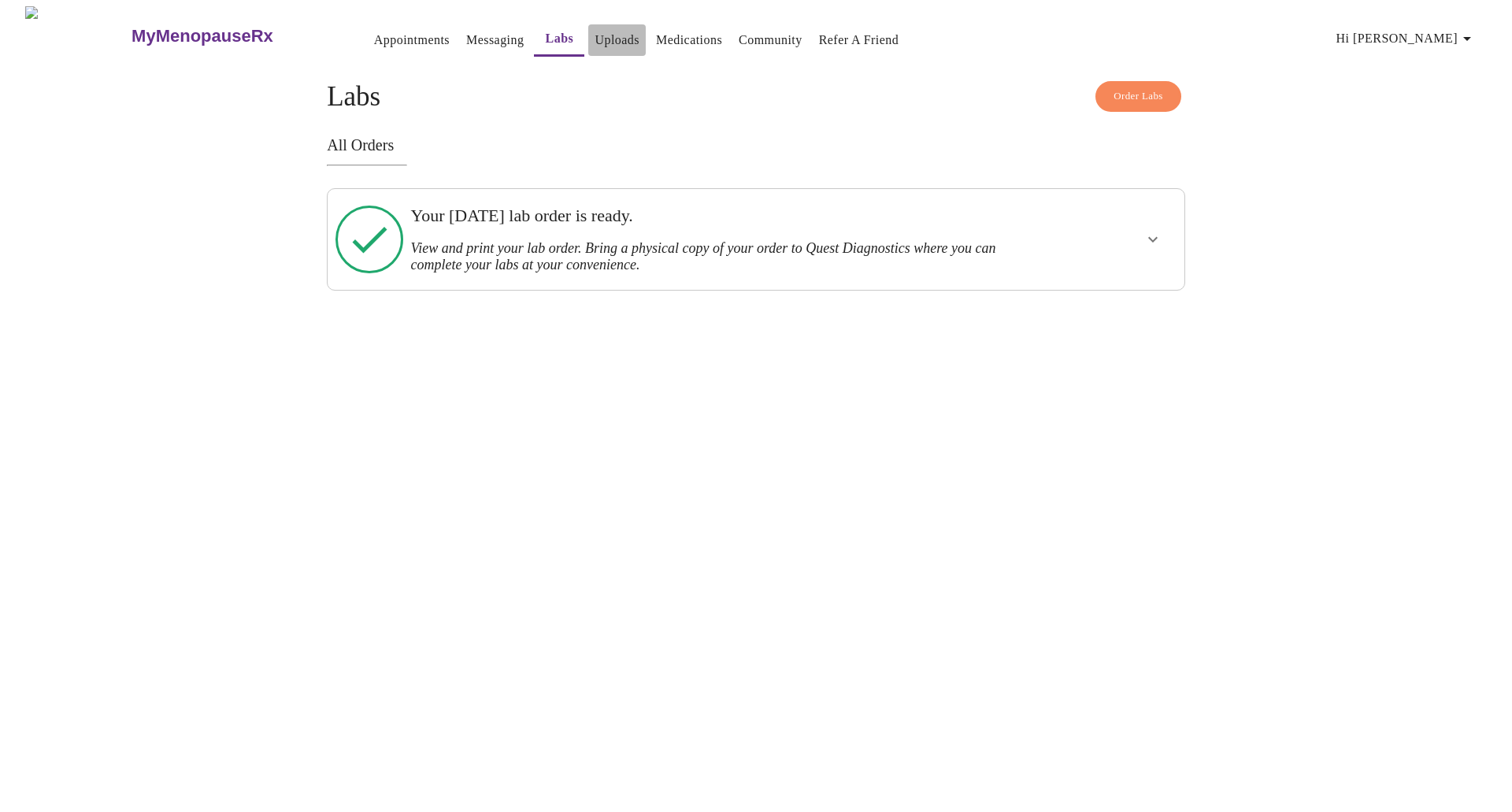
click at [595, 32] on link "Uploads" at bounding box center [617, 40] width 45 height 22
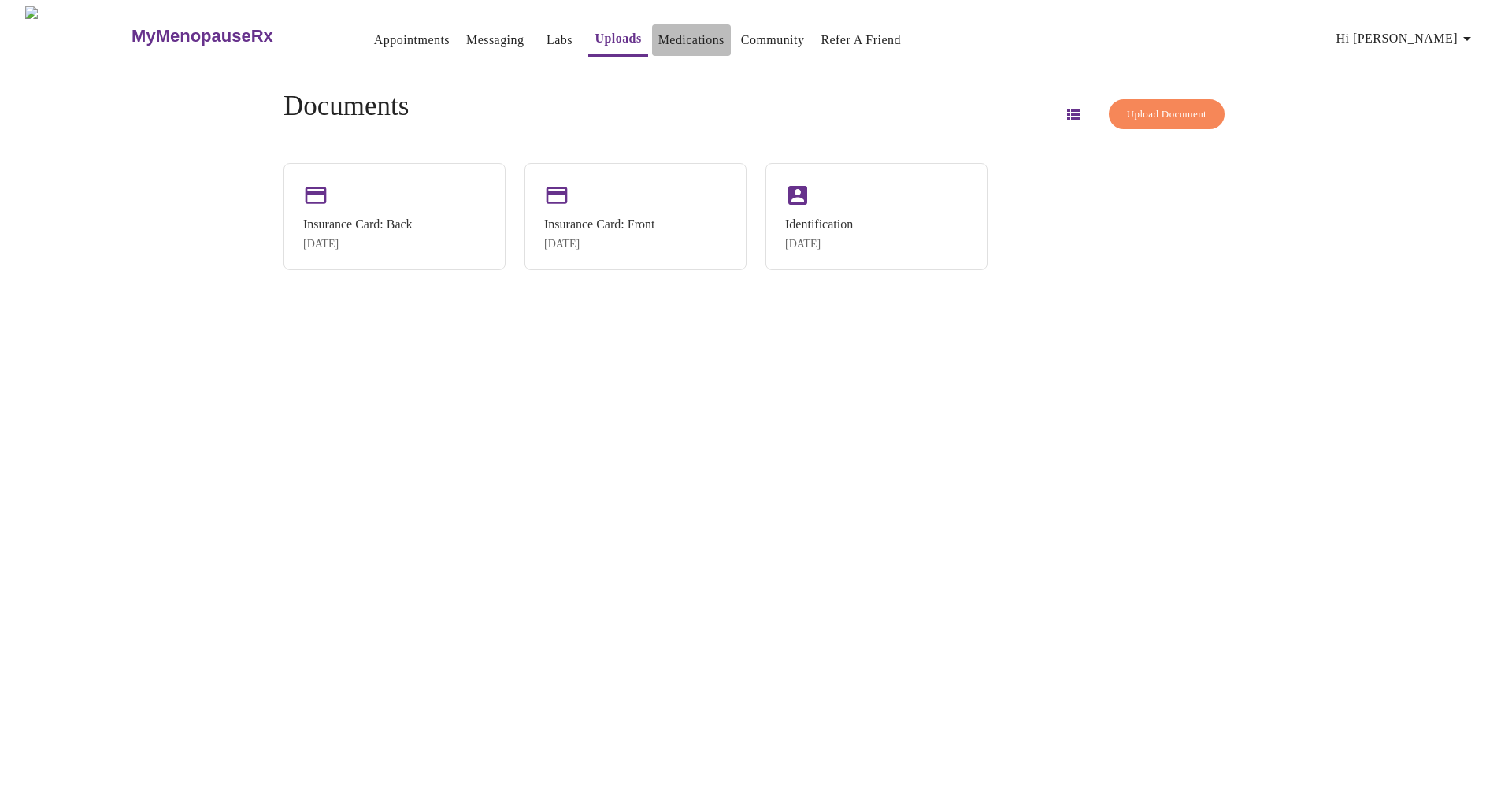
click at [674, 40] on link "Medications" at bounding box center [692, 40] width 66 height 22
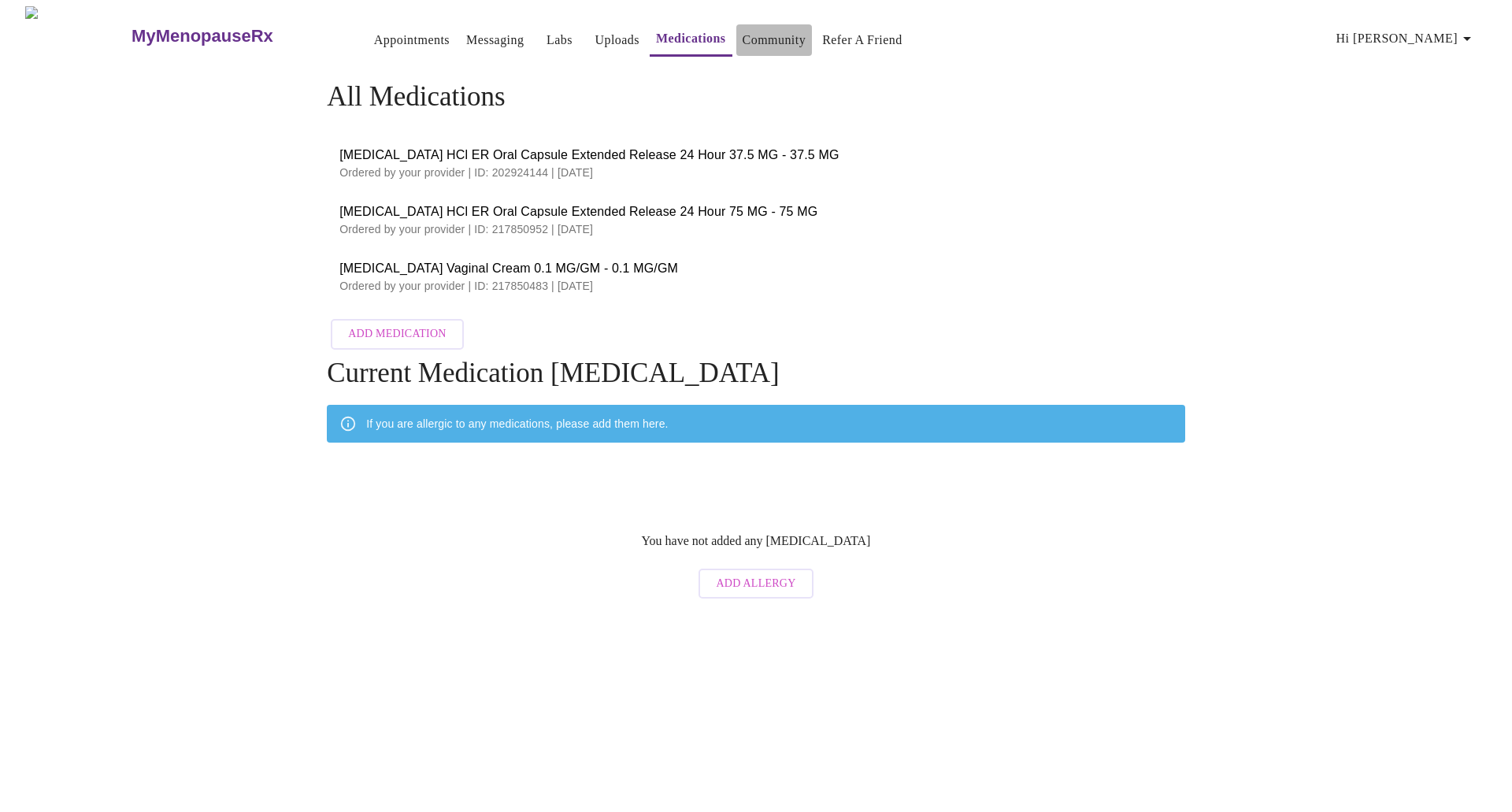
click at [756, 36] on link "Community" at bounding box center [774, 40] width 64 height 22
